Goal: Complete application form

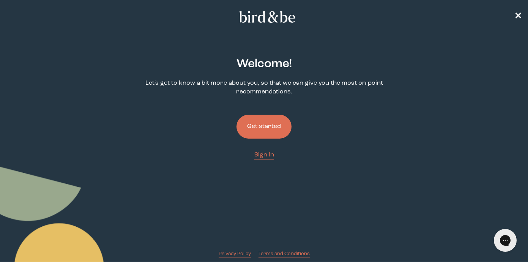
click at [270, 122] on button "Get started" at bounding box center [264, 127] width 55 height 24
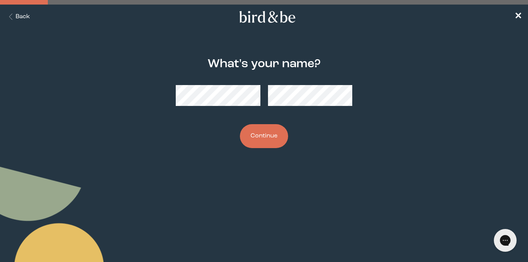
click at [261, 142] on button "Continue" at bounding box center [264, 136] width 48 height 24
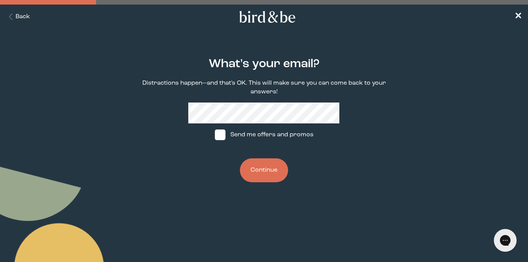
click at [223, 139] on span at bounding box center [220, 135] width 11 height 11
click at [215, 135] on input "Send me offers and promos" at bounding box center [215, 135] width 0 height 0
checkbox input "true"
click at [260, 180] on button "Continue" at bounding box center [264, 170] width 48 height 24
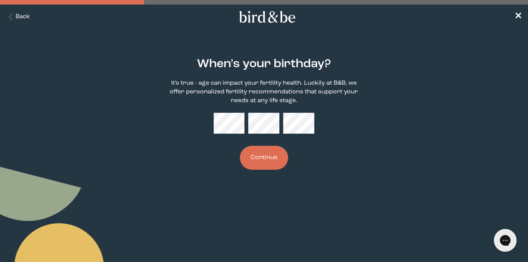
click at [236, 139] on div "When's your birthday? It's true - age can impact your fertility health. Luckily…" at bounding box center [264, 114] width 252 height 137
click at [254, 156] on button "Continue" at bounding box center [264, 158] width 48 height 24
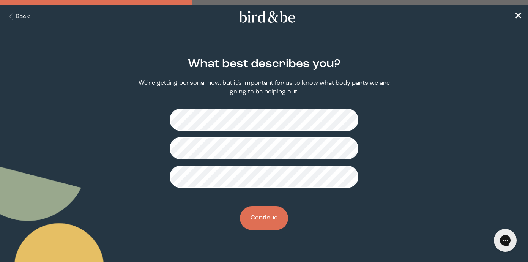
click at [268, 209] on button "Continue" at bounding box center [264, 218] width 48 height 24
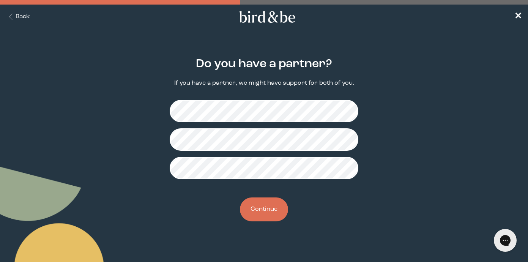
click at [273, 206] on button "Continue" at bounding box center [264, 210] width 48 height 24
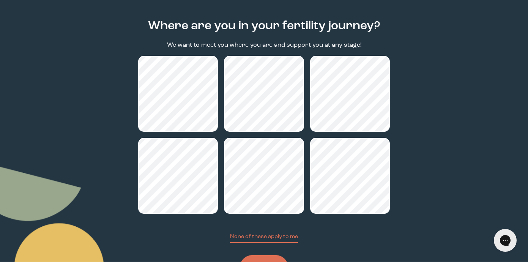
scroll to position [74, 0]
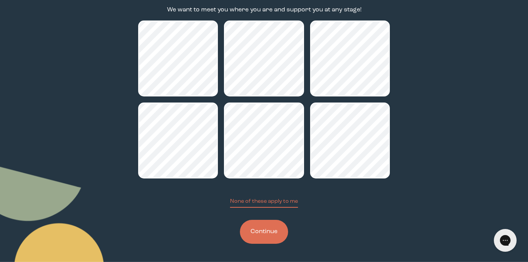
click at [270, 238] on button "Continue" at bounding box center [264, 232] width 48 height 24
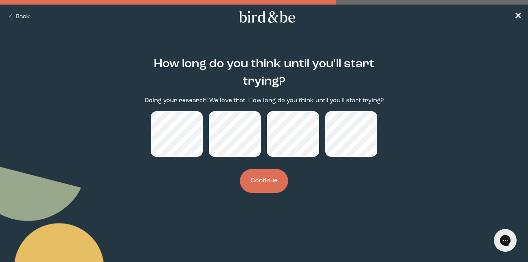
click at [261, 187] on button "Continue" at bounding box center [264, 181] width 48 height 24
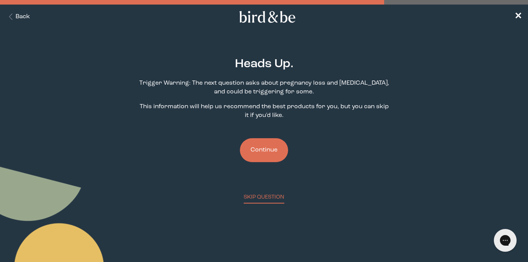
click at [269, 153] on button "Continue" at bounding box center [264, 150] width 48 height 24
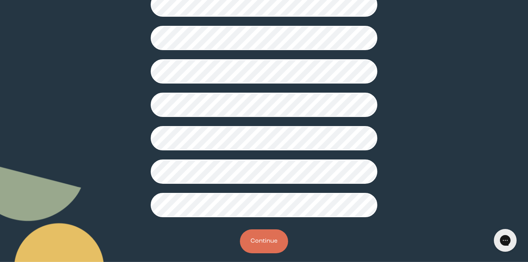
scroll to position [213, 0]
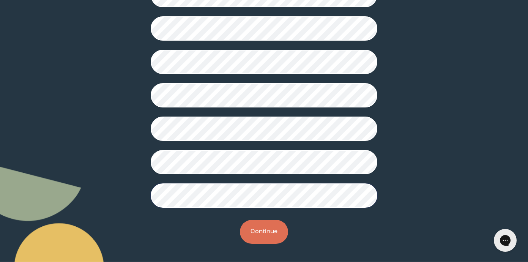
click at [259, 231] on button "Continue" at bounding box center [264, 232] width 48 height 24
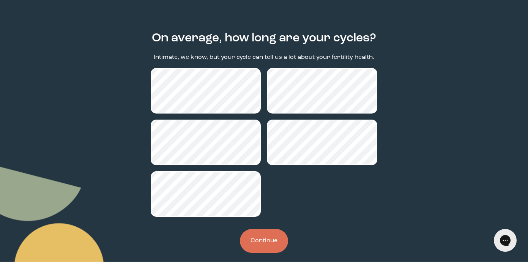
scroll to position [35, 0]
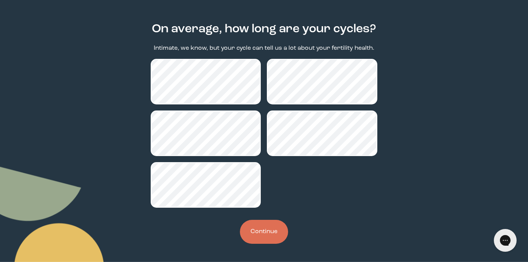
click at [276, 237] on button "Continue" at bounding box center [264, 232] width 48 height 24
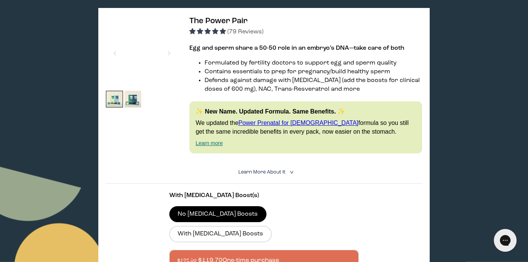
scroll to position [126, 0]
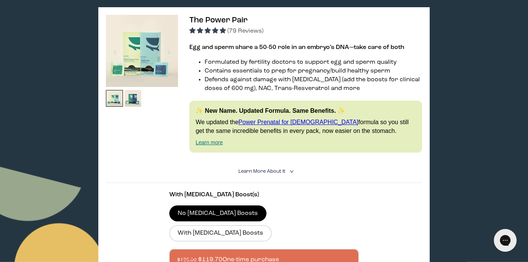
click at [256, 168] on summary "Learn More About it <" at bounding box center [264, 171] width 51 height 7
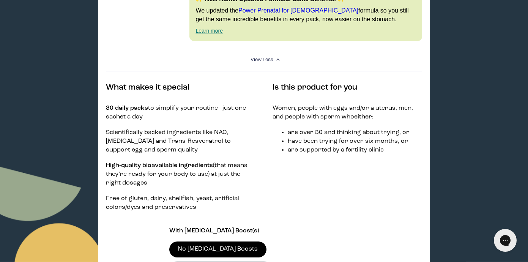
scroll to position [235, 0]
